Goal: Information Seeking & Learning: Learn about a topic

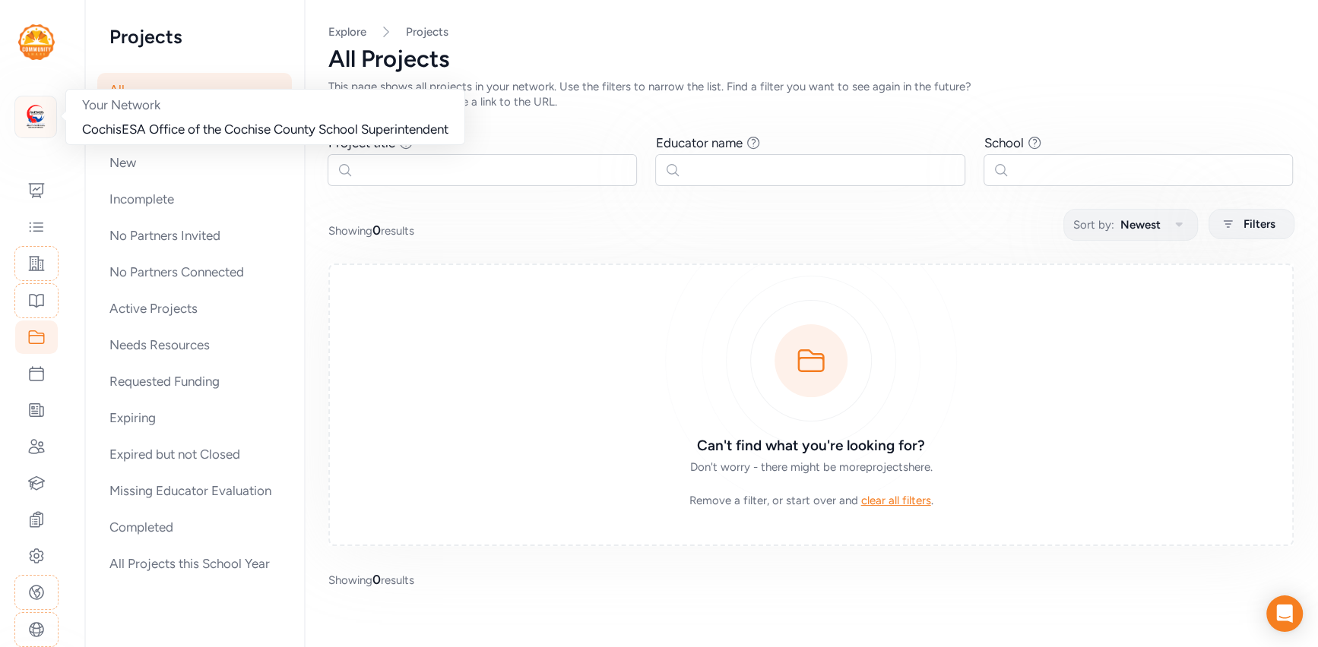
click at [37, 108] on img at bounding box center [35, 116] width 33 height 33
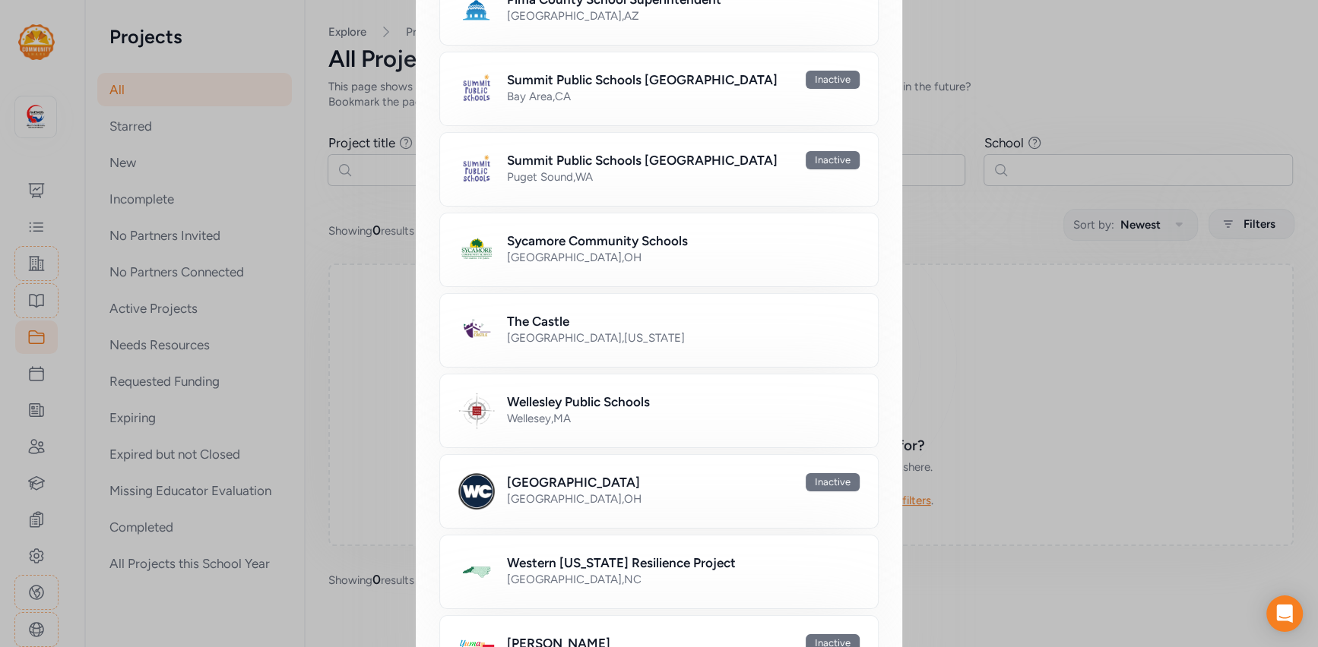
scroll to position [1122, 0]
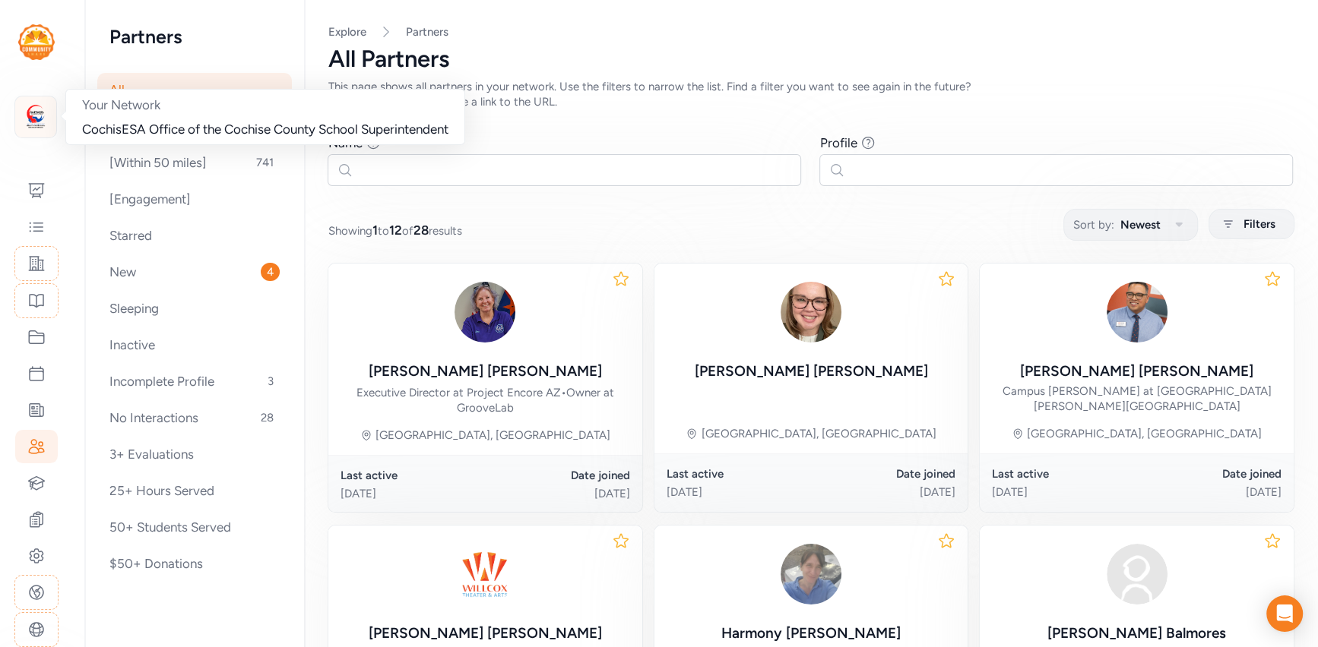
click at [43, 120] on img at bounding box center [35, 116] width 33 height 33
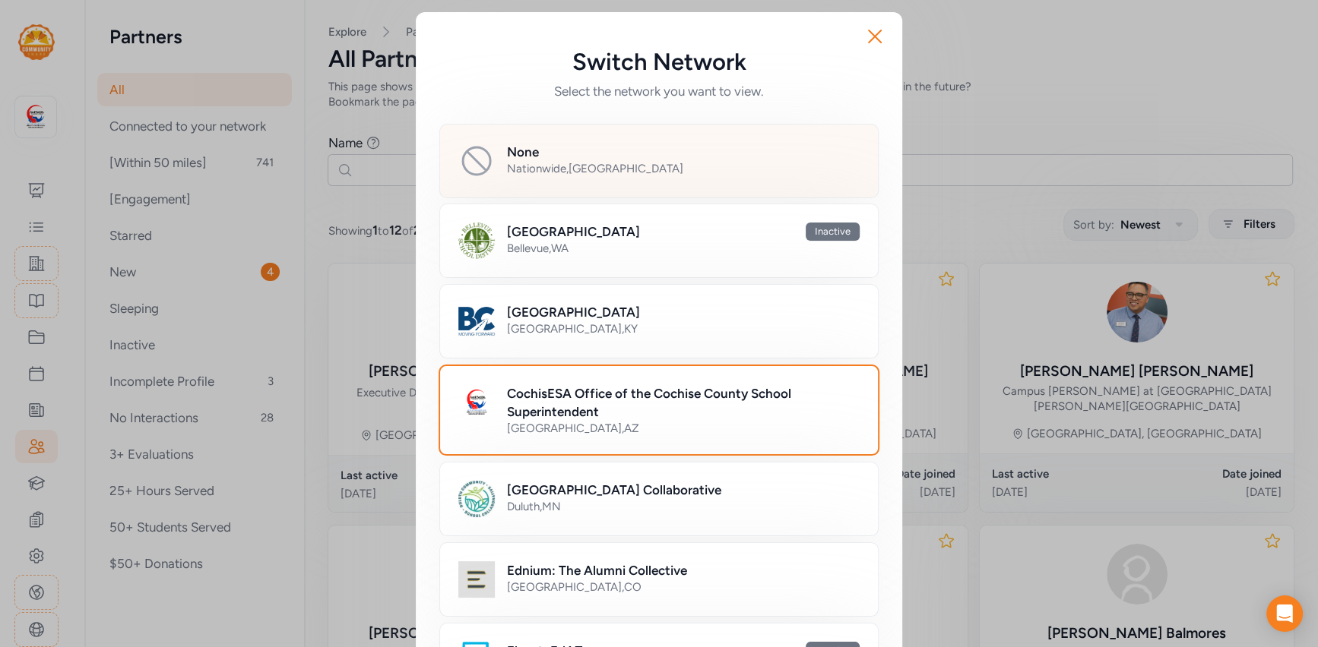
click at [576, 157] on div "None" at bounding box center [683, 152] width 353 height 18
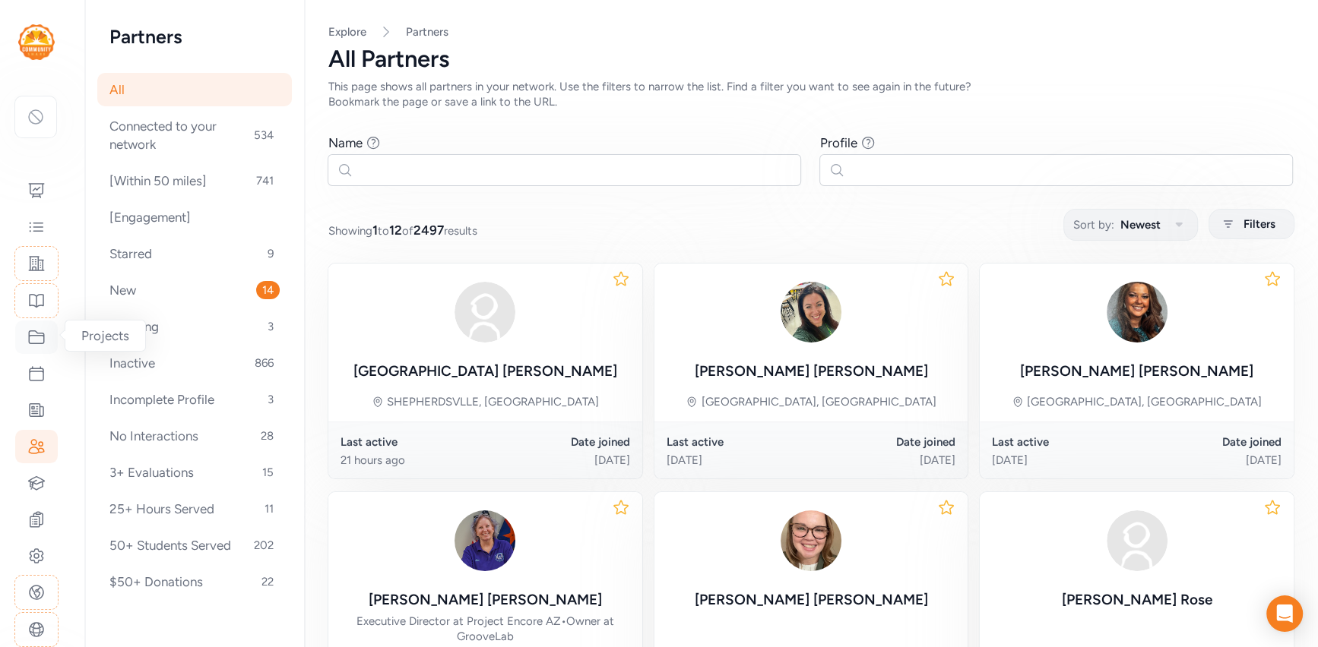
click at [33, 334] on icon at bounding box center [36, 337] width 18 height 18
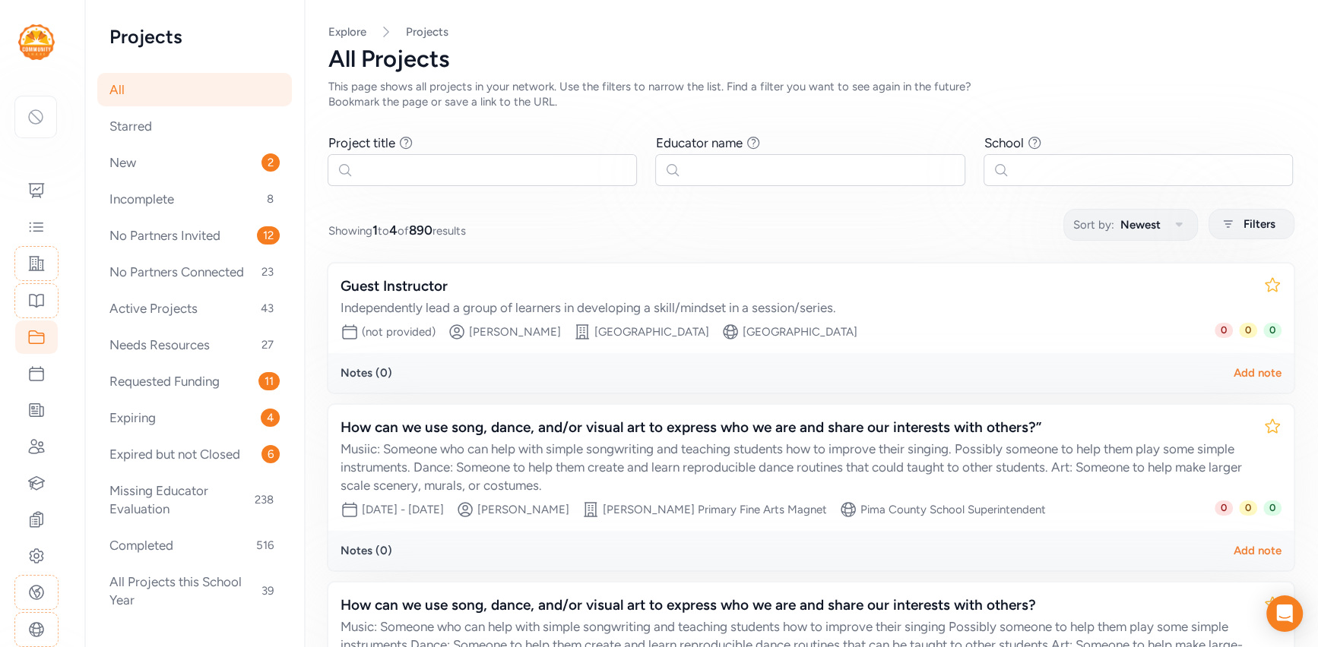
click at [160, 93] on div "All" at bounding box center [194, 89] width 195 height 33
click at [736, 177] on input "text" at bounding box center [809, 170] width 309 height 32
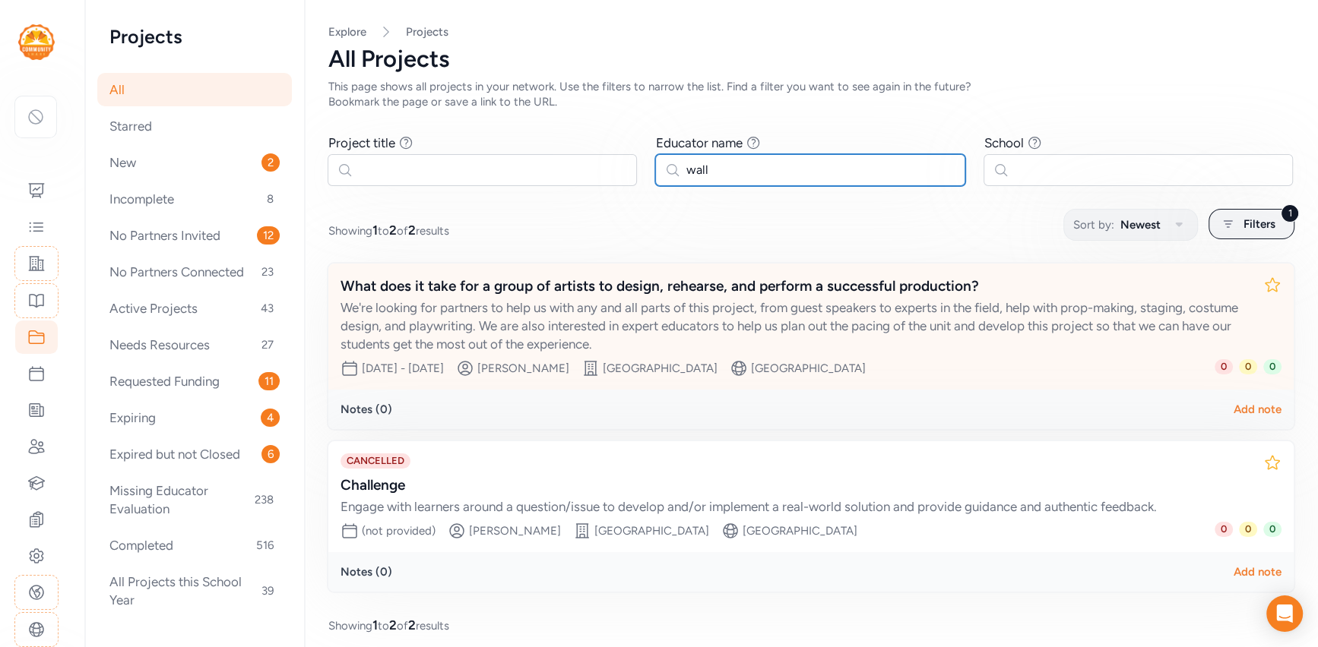
type input "wall"
click at [641, 334] on div "We're looking for partners to help us with any and all parts of this project, f…" at bounding box center [795, 326] width 910 height 55
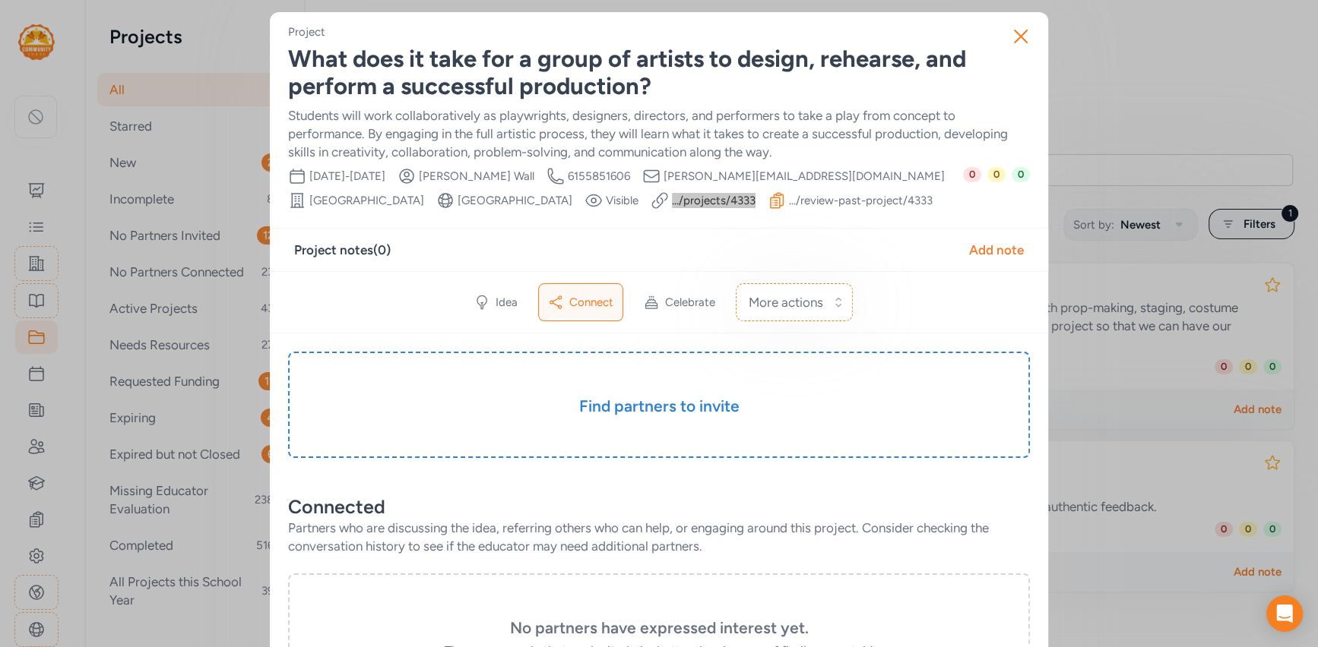
drag, startPoint x: 729, startPoint y: 198, endPoint x: 886, endPoint y: 3, distance: 250.8
click at [0, 0] on div "Close Project What does it take for a group of artists to design, rehearse, and…" at bounding box center [659, 577] width 1318 height 1154
